Goal: Entertainment & Leisure: Consume media (video, audio)

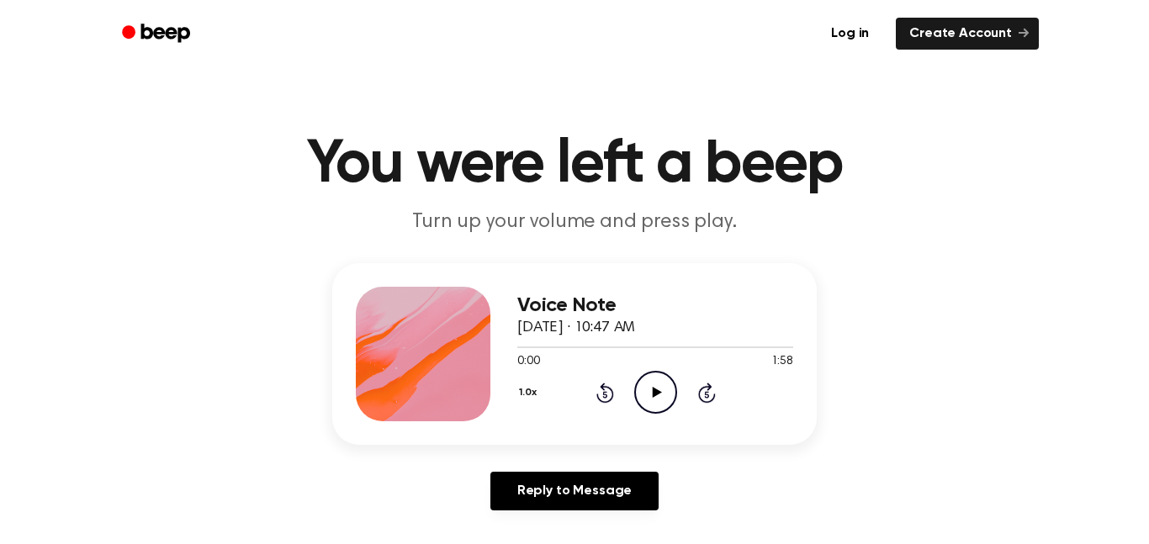
click at [658, 390] on icon "Play Audio" at bounding box center [655, 392] width 43 height 43
drag, startPoint x: 559, startPoint y: 342, endPoint x: 383, endPoint y: 348, distance: 175.8
click at [383, 348] on div "Voice Note [DATE] · 10:47 AM 0:08 1:58 Your browser does not support the [objec…" at bounding box center [574, 354] width 484 height 182
drag, startPoint x: 538, startPoint y: 351, endPoint x: 471, endPoint y: 351, distance: 67.3
click at [471, 351] on div "Voice Note [DATE] · 10:47 AM 0:10 1:58 Your browser does not support the [objec…" at bounding box center [574, 354] width 484 height 182
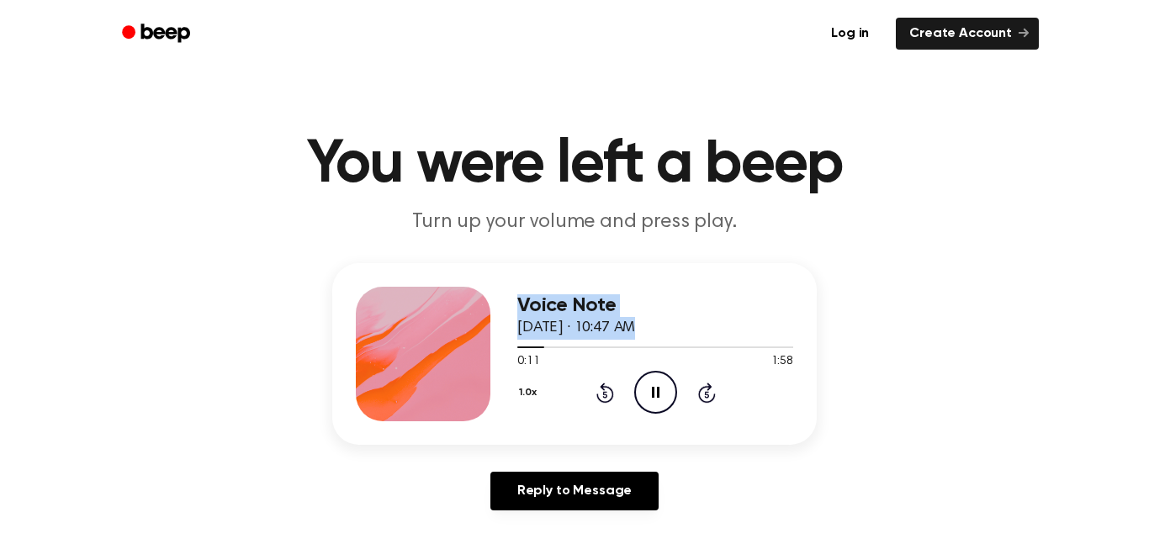
click at [605, 396] on icon "Rewind 5 seconds" at bounding box center [604, 393] width 18 height 22
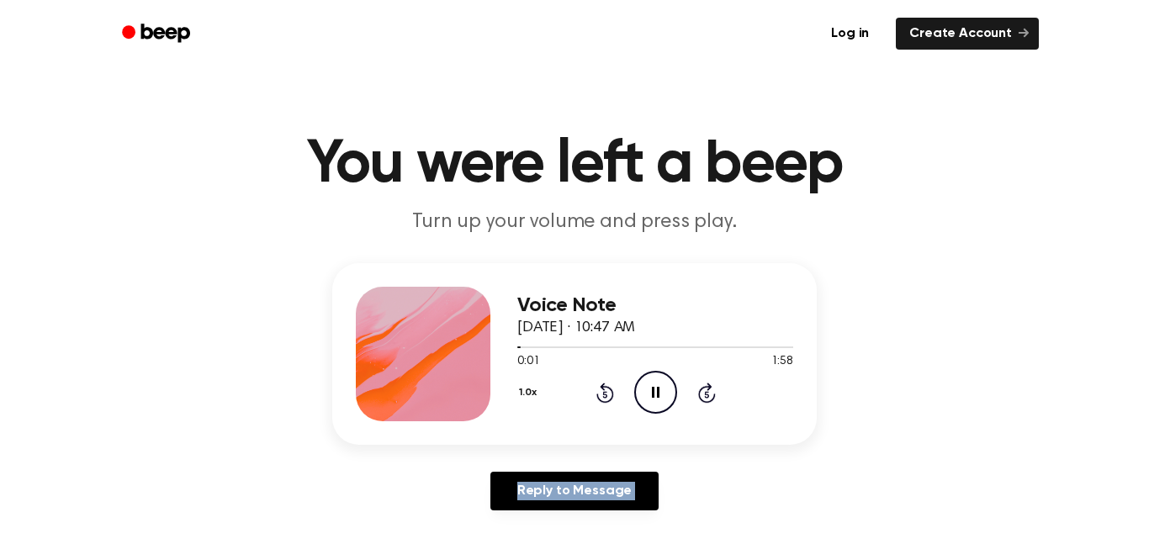
click at [605, 396] on icon "Rewind 5 seconds" at bounding box center [604, 393] width 18 height 22
click at [640, 404] on icon "Play Audio" at bounding box center [655, 392] width 43 height 43
click at [652, 391] on icon at bounding box center [656, 392] width 8 height 11
